Goal: Check status

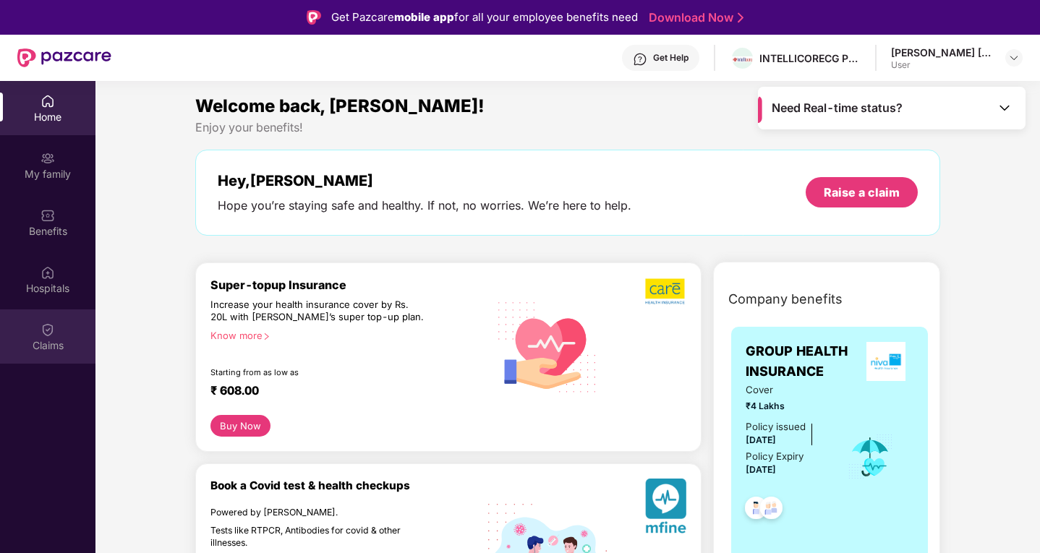
click at [48, 319] on div "Claims" at bounding box center [47, 337] width 95 height 54
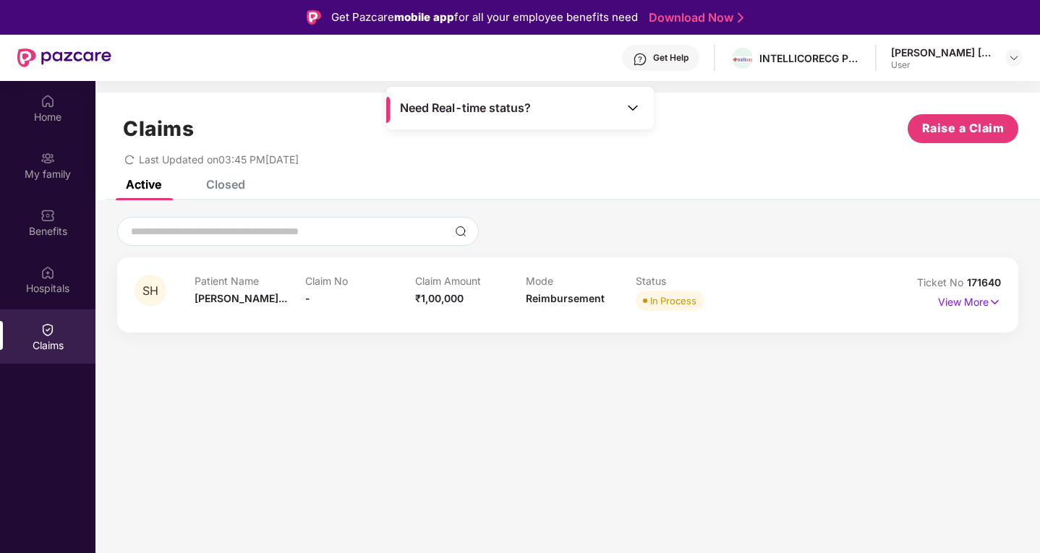
click at [499, 101] on span "Need Real-time status?" at bounding box center [465, 108] width 131 height 15
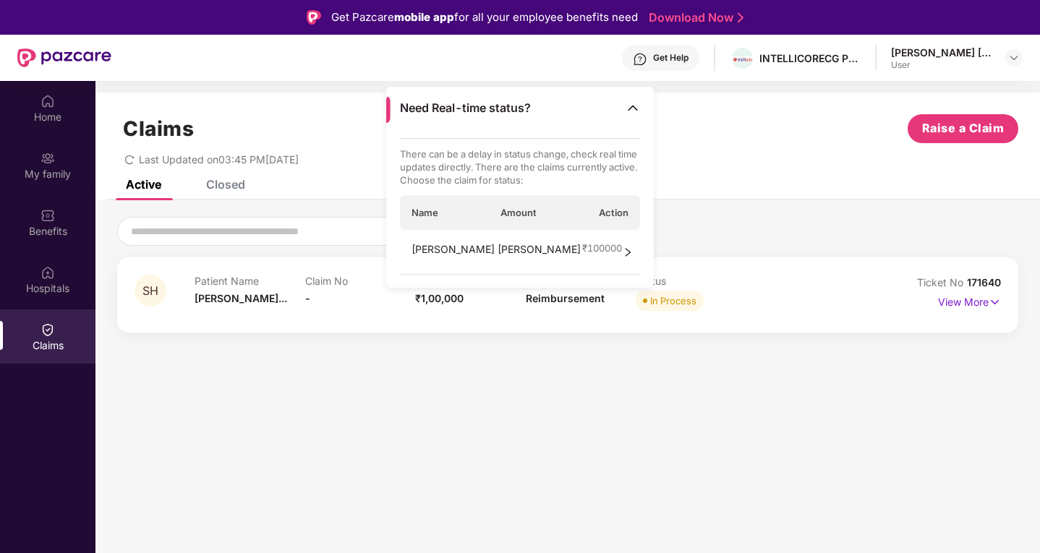
click at [615, 247] on div "[PERSON_NAME] [PERSON_NAME] ₹ 100000" at bounding box center [520, 252] width 241 height 45
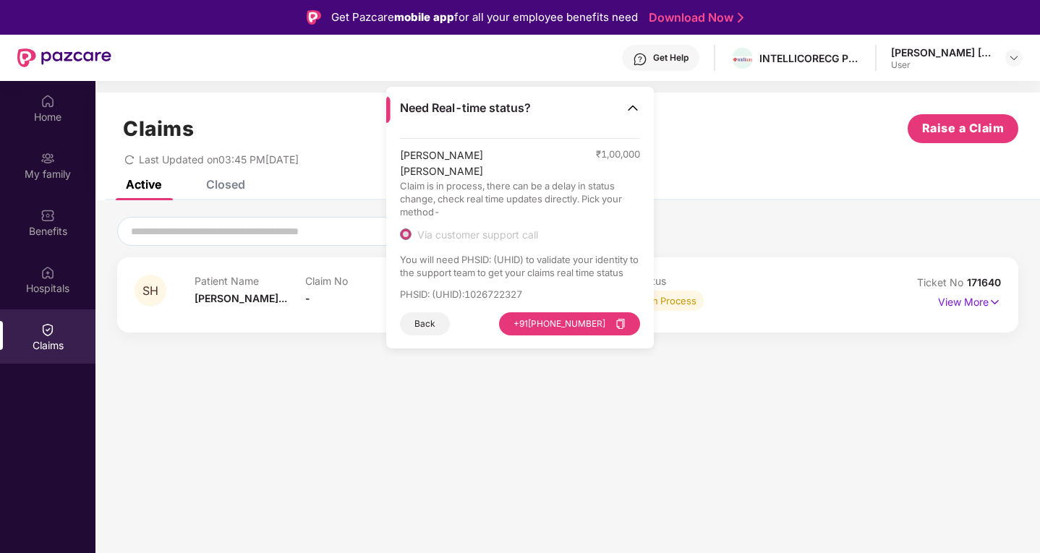
drag, startPoint x: 570, startPoint y: 273, endPoint x: 466, endPoint y: 124, distance: 180.8
click at [466, 124] on div "Need Real-time status?" at bounding box center [520, 108] width 268 height 43
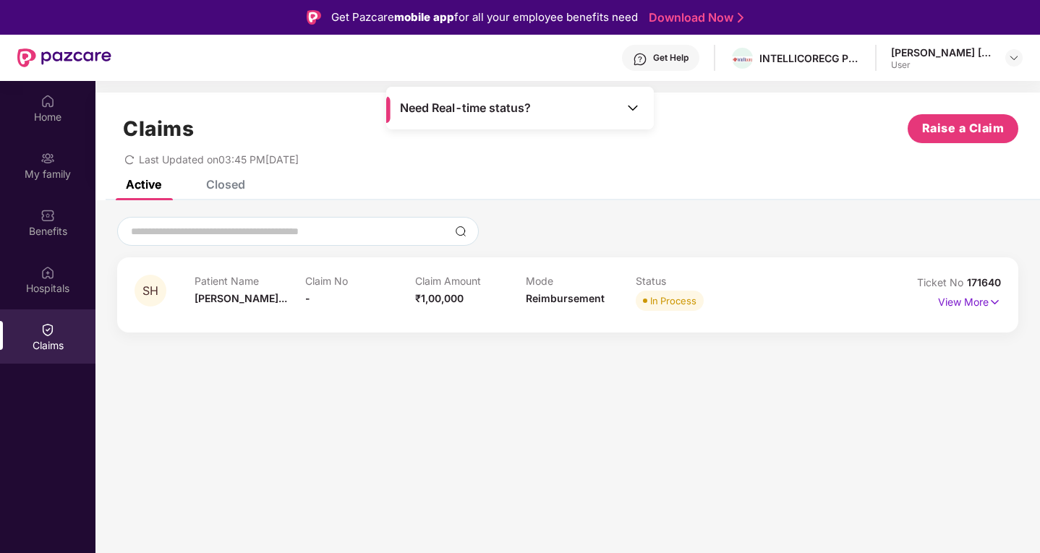
click at [466, 124] on div "Need Real-time status?" at bounding box center [520, 108] width 268 height 43
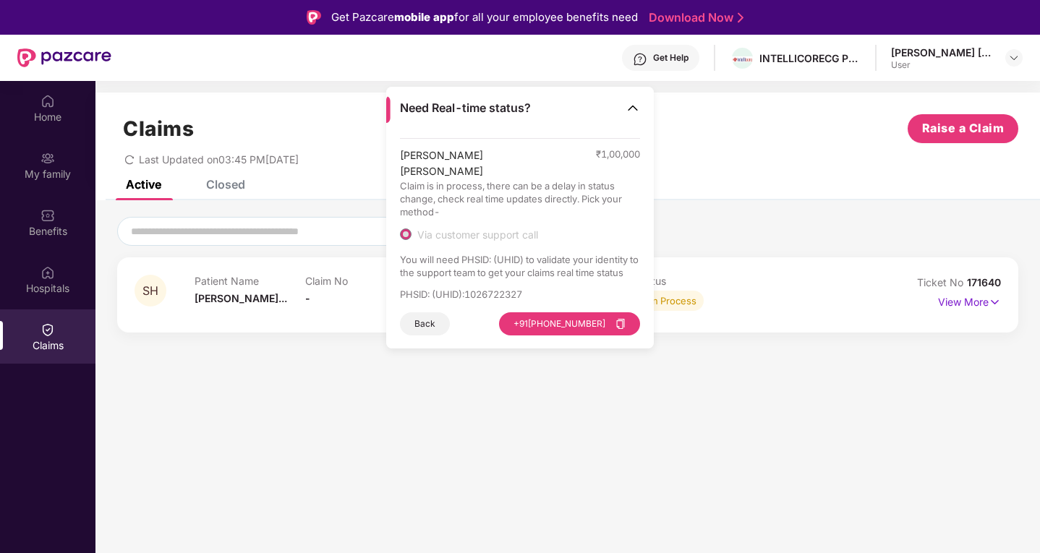
click at [633, 111] on img at bounding box center [633, 108] width 14 height 14
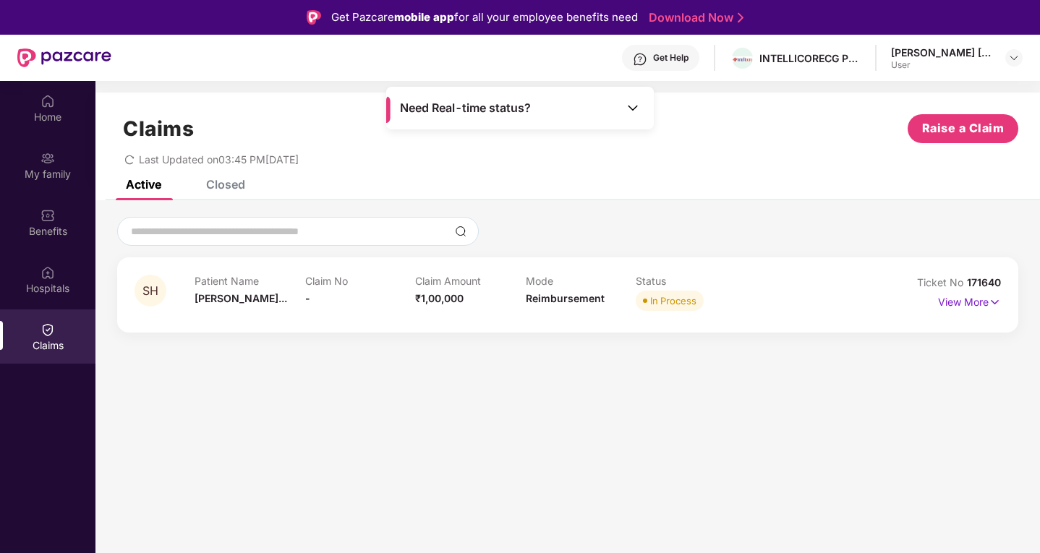
click at [689, 187] on div "Active Closed" at bounding box center [567, 190] width 945 height 20
click at [572, 430] on section "Claims Raise a Claim Last Updated on 03:45 PM[DATE] Active Closed SH Patient Na…" at bounding box center [567, 357] width 945 height 553
